Goal: Transaction & Acquisition: Download file/media

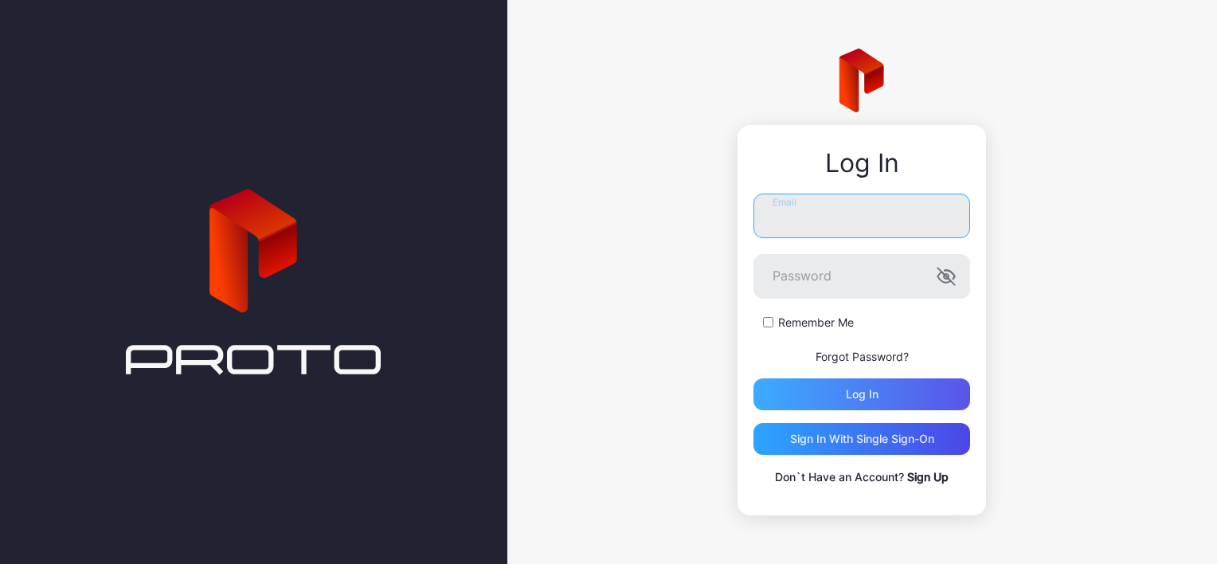
type input "**********"
click at [848, 384] on div "Log in" at bounding box center [861, 394] width 217 height 32
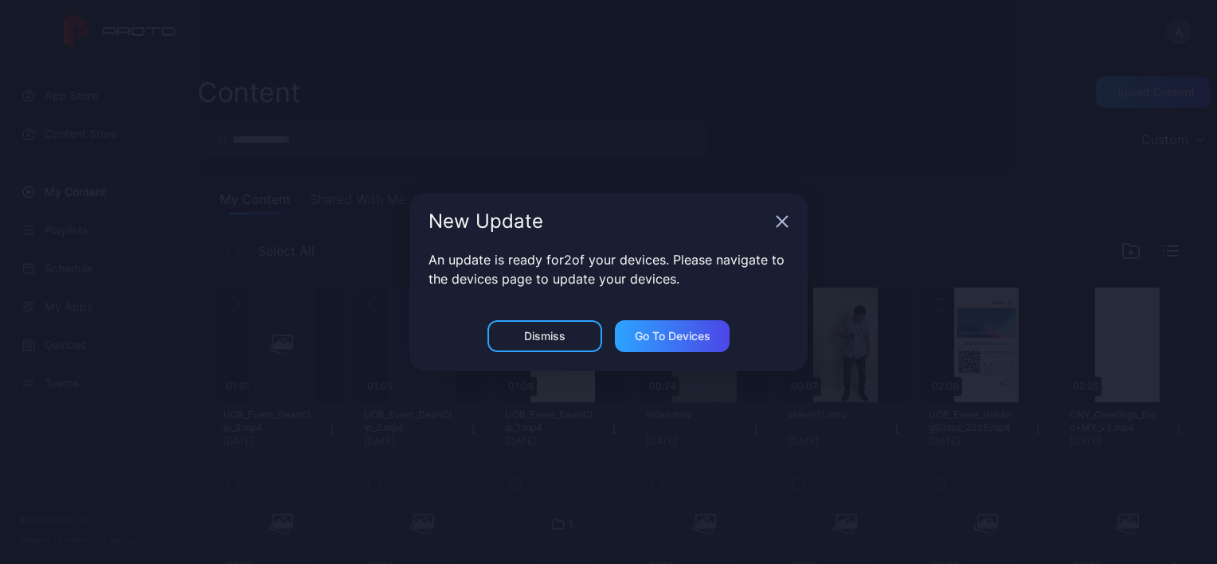
click at [776, 226] on icon "button" at bounding box center [782, 221] width 13 height 13
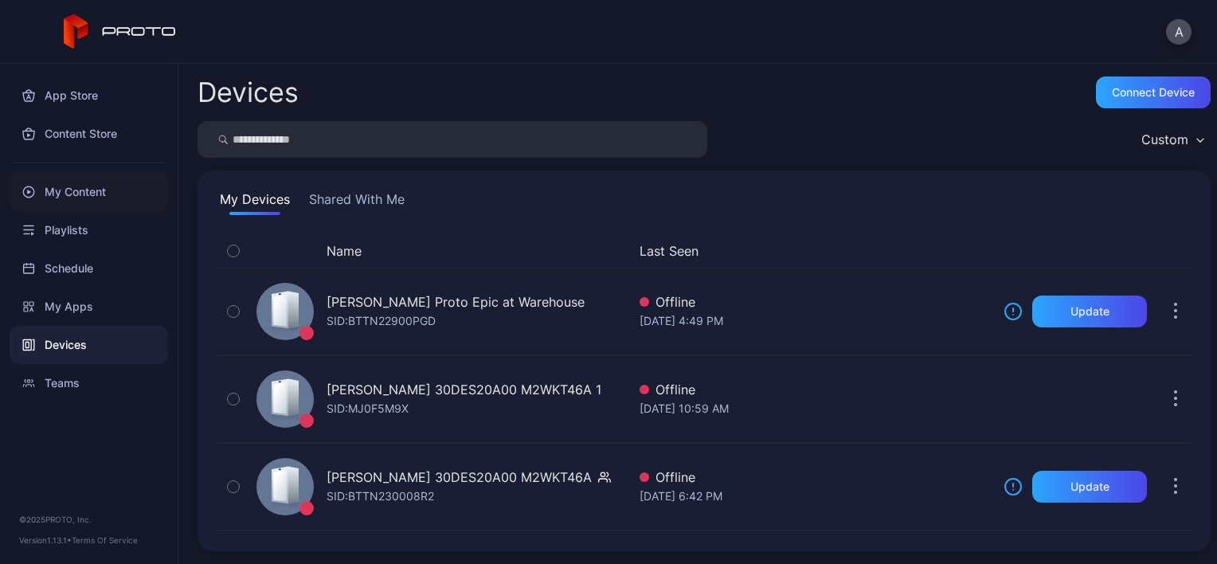
click at [67, 201] on div "My Content" at bounding box center [89, 192] width 158 height 38
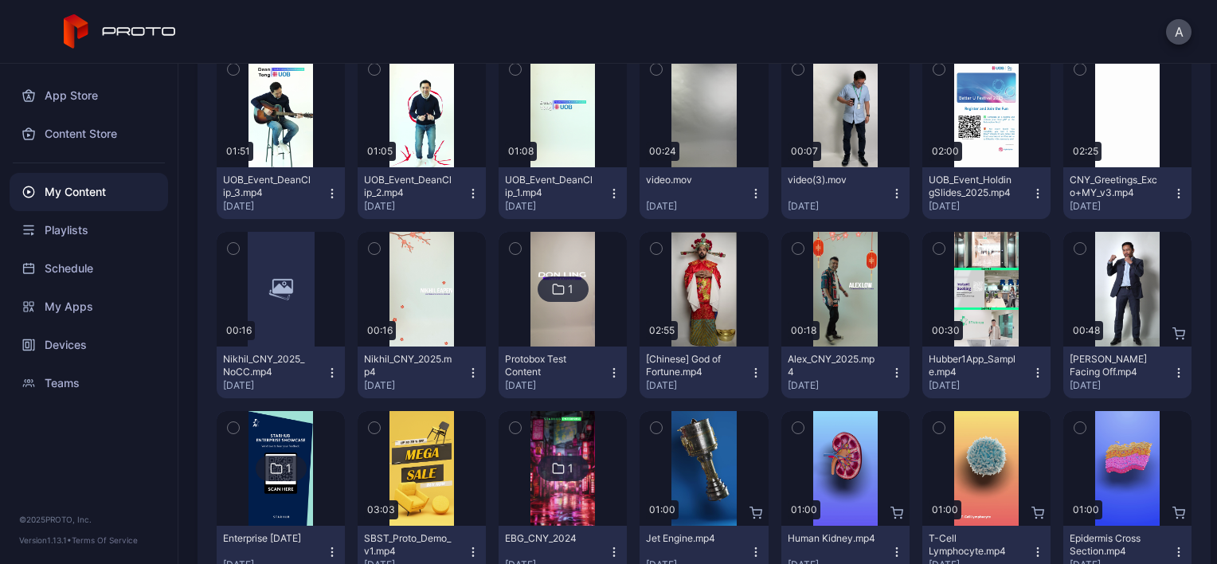
scroll to position [277, 0]
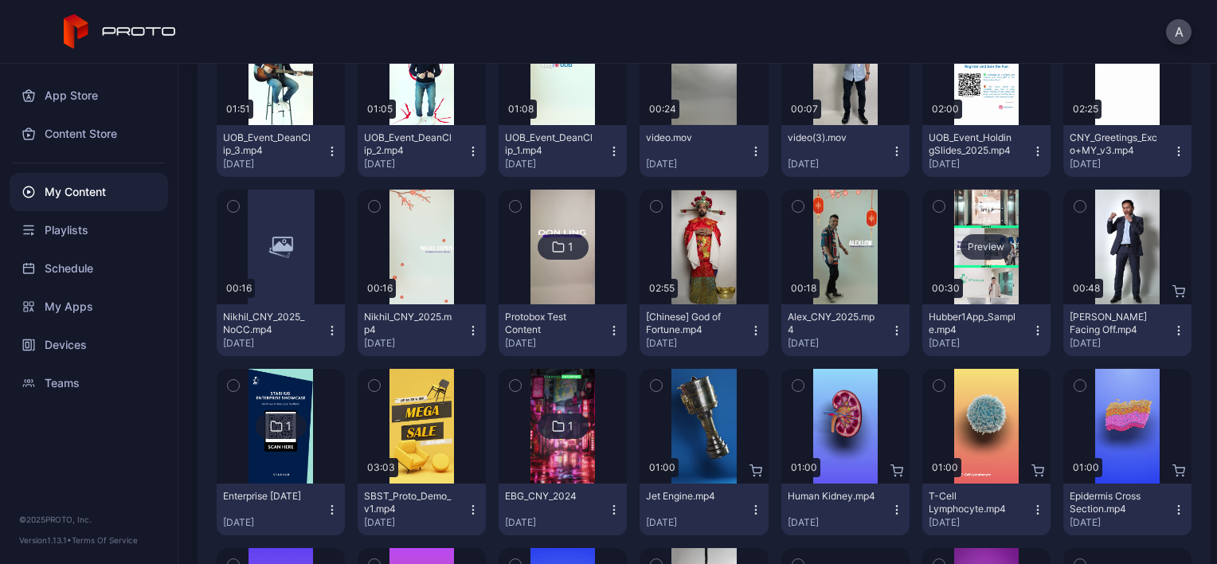
click at [972, 257] on div "Preview" at bounding box center [985, 246] width 51 height 25
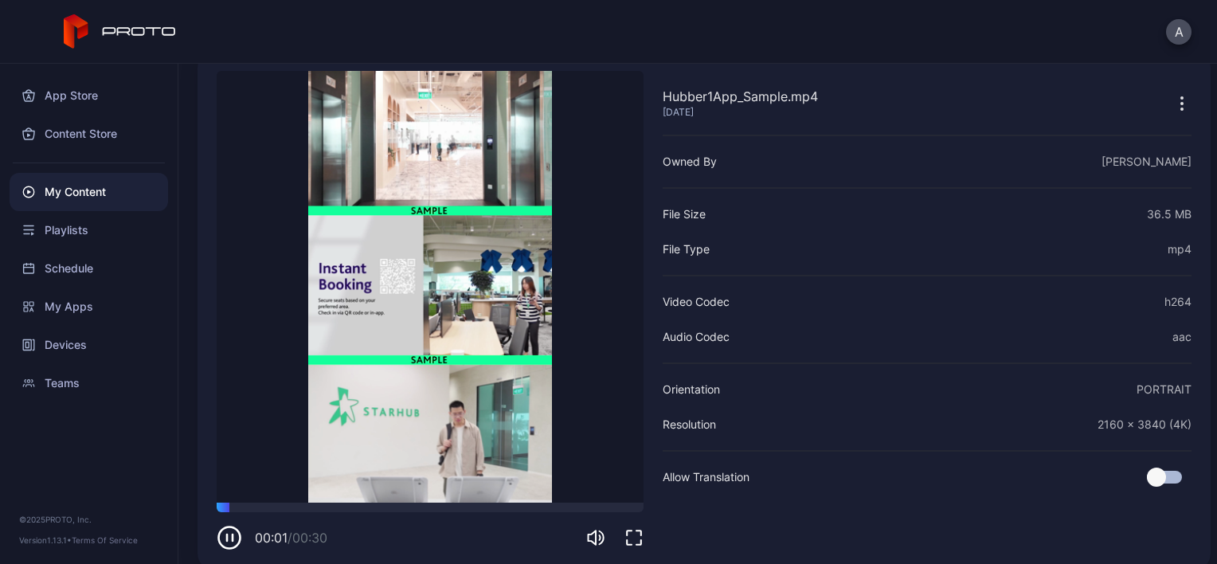
scroll to position [76, 0]
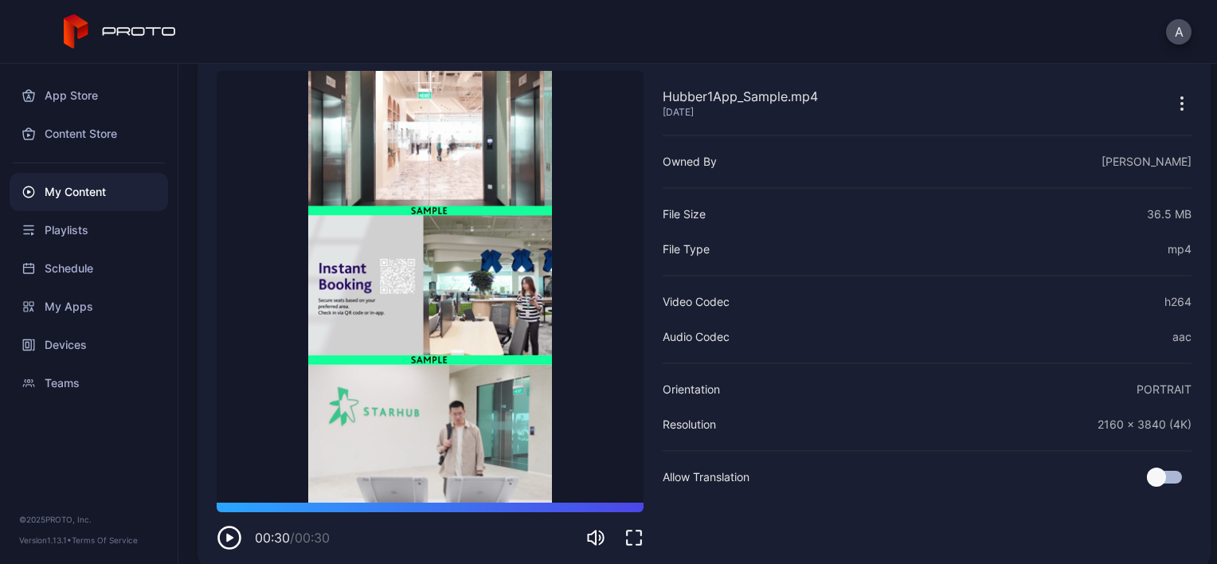
click at [244, 540] on div "00:30 / 00:30" at bounding box center [283, 537] width 132 height 25
click at [228, 538] on icon "button" at bounding box center [229, 538] width 7 height 8
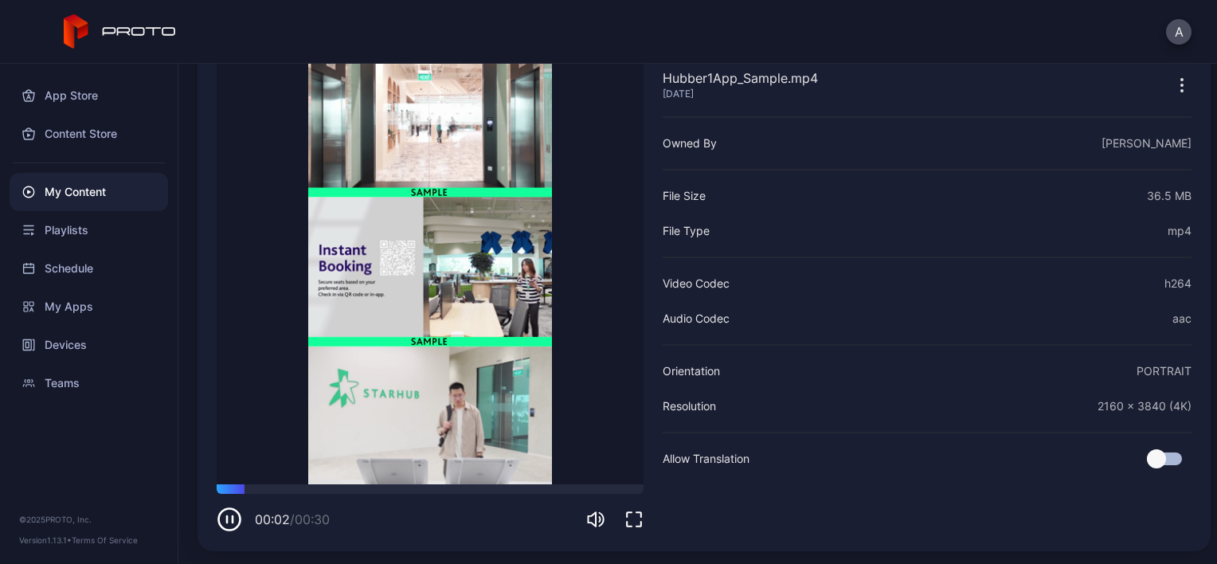
scroll to position [0, 0]
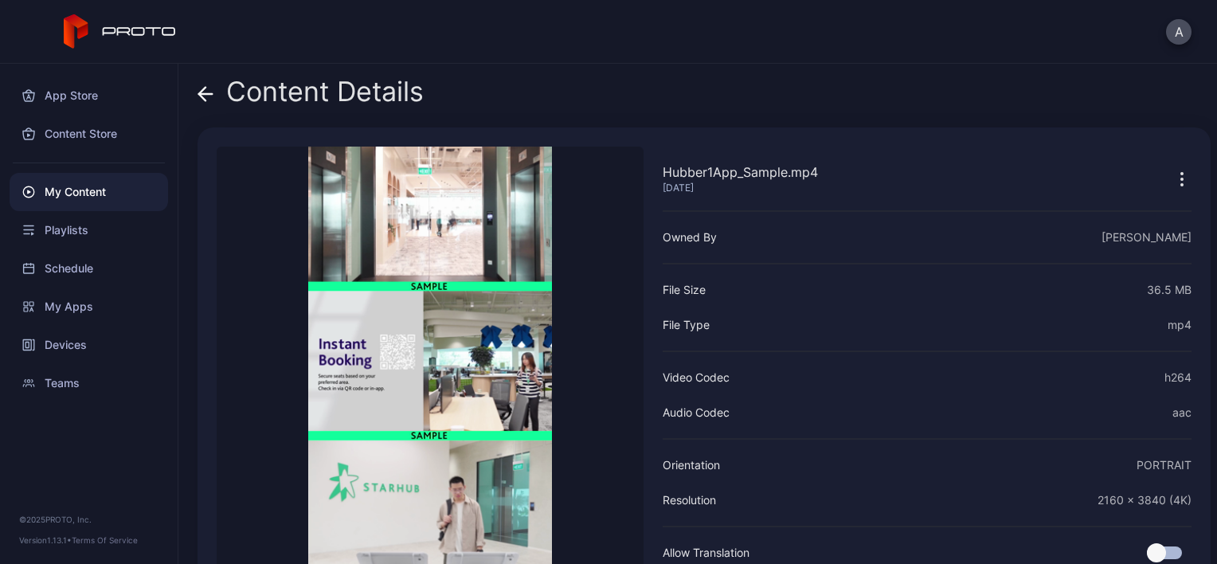
click at [1181, 185] on icon "button" at bounding box center [1182, 185] width 2 height 2
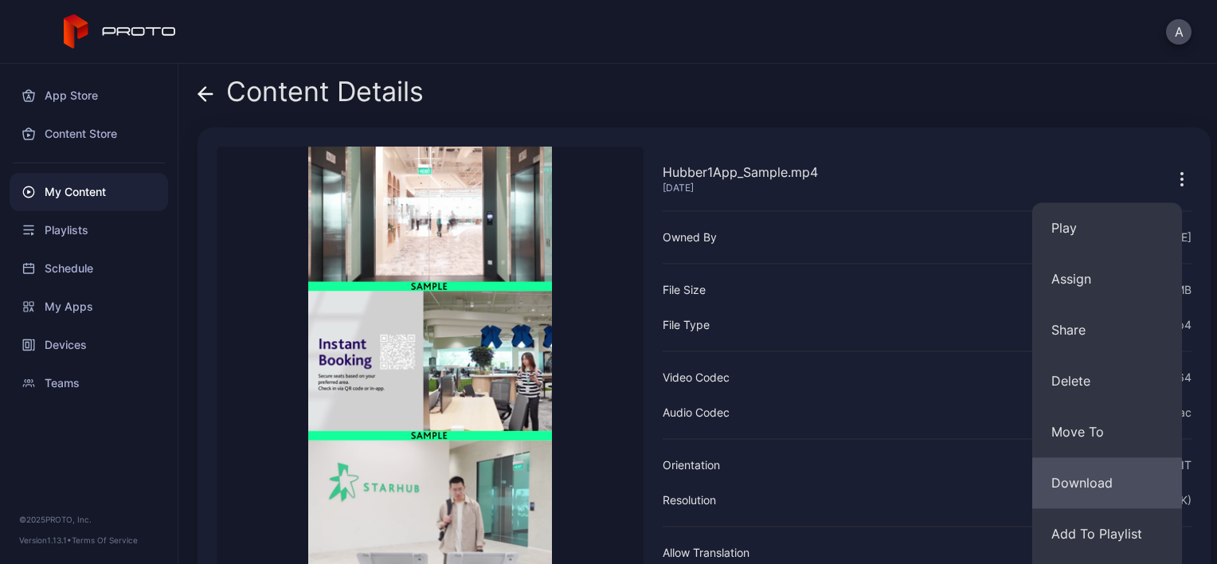
click at [1048, 487] on button "Download" at bounding box center [1107, 482] width 150 height 51
